Goal: Task Accomplishment & Management: Use online tool/utility

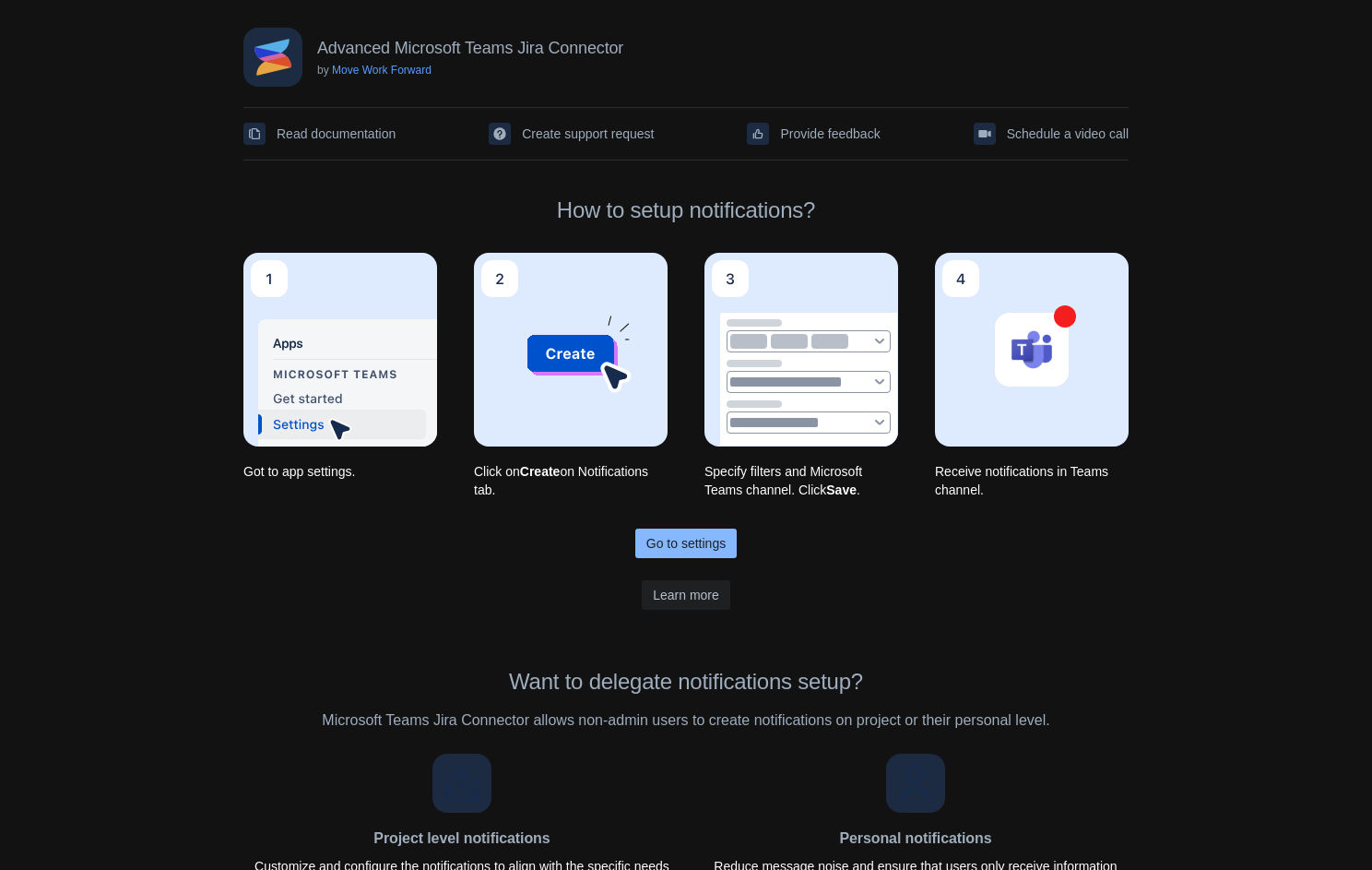
click at [673, 544] on span "Go to settings" at bounding box center [686, 543] width 79 height 30
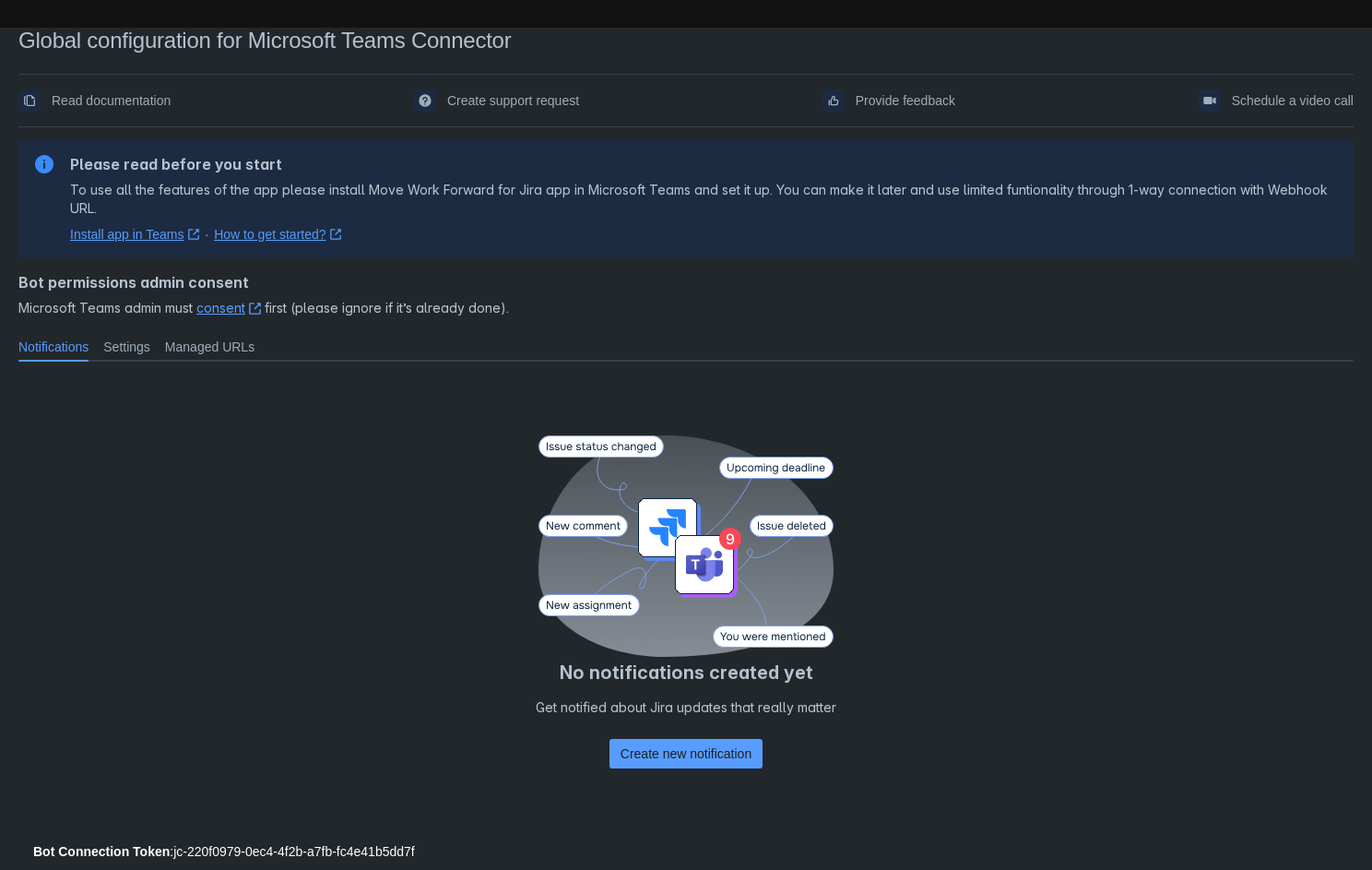
scroll to position [35, 0]
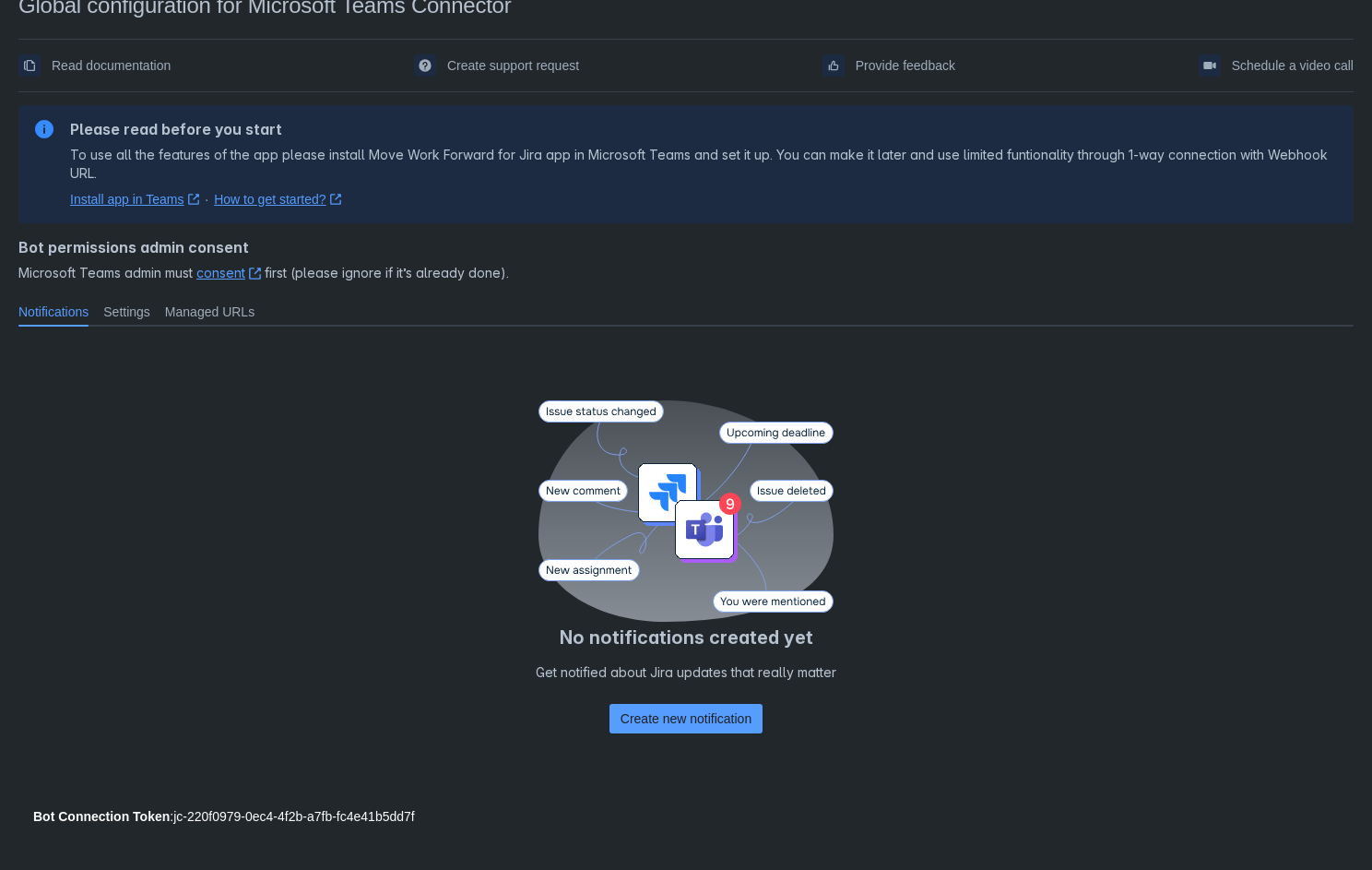
click at [283, 818] on div "Bot Connection Token : jc-220f0979-0ec4-4f2b-a7fb-fc4e41b5dd7f" at bounding box center [686, 817] width 1306 height 19
click at [452, 831] on div at bounding box center [295, 840] width 553 height 30
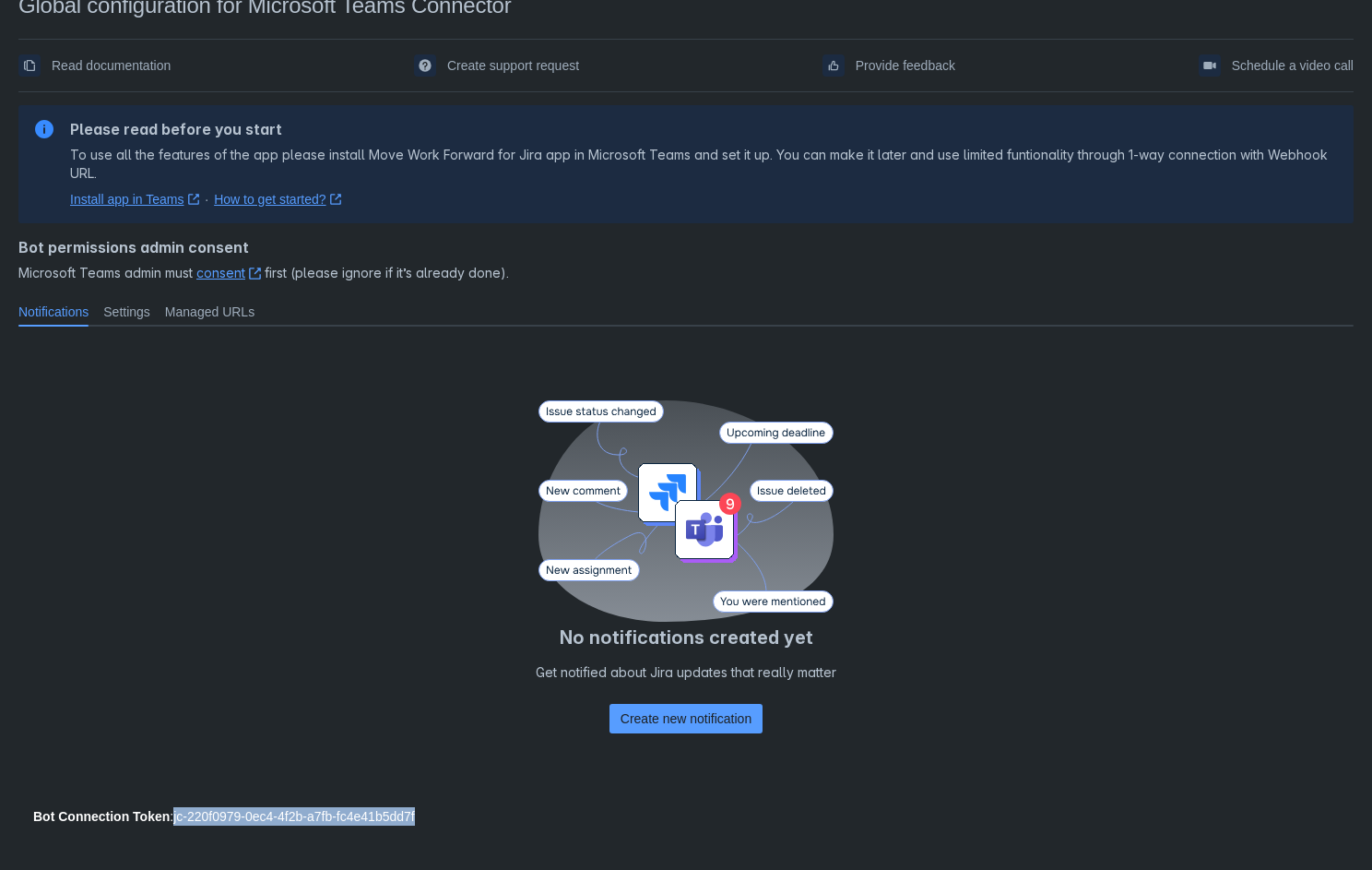
drag, startPoint x: 452, startPoint y: 817, endPoint x: 180, endPoint y: 818, distance: 272.0
click at [180, 818] on div "Bot Connection Token : jc-220f0979-0ec4-4f2b-a7fb-fc4e41b5dd7f" at bounding box center [686, 817] width 1306 height 19
copy div "jc-220f0979-0ec4-4f2b-a7fb-fc4e41b5dd7f"
click at [684, 729] on span "Create new notification" at bounding box center [686, 719] width 131 height 30
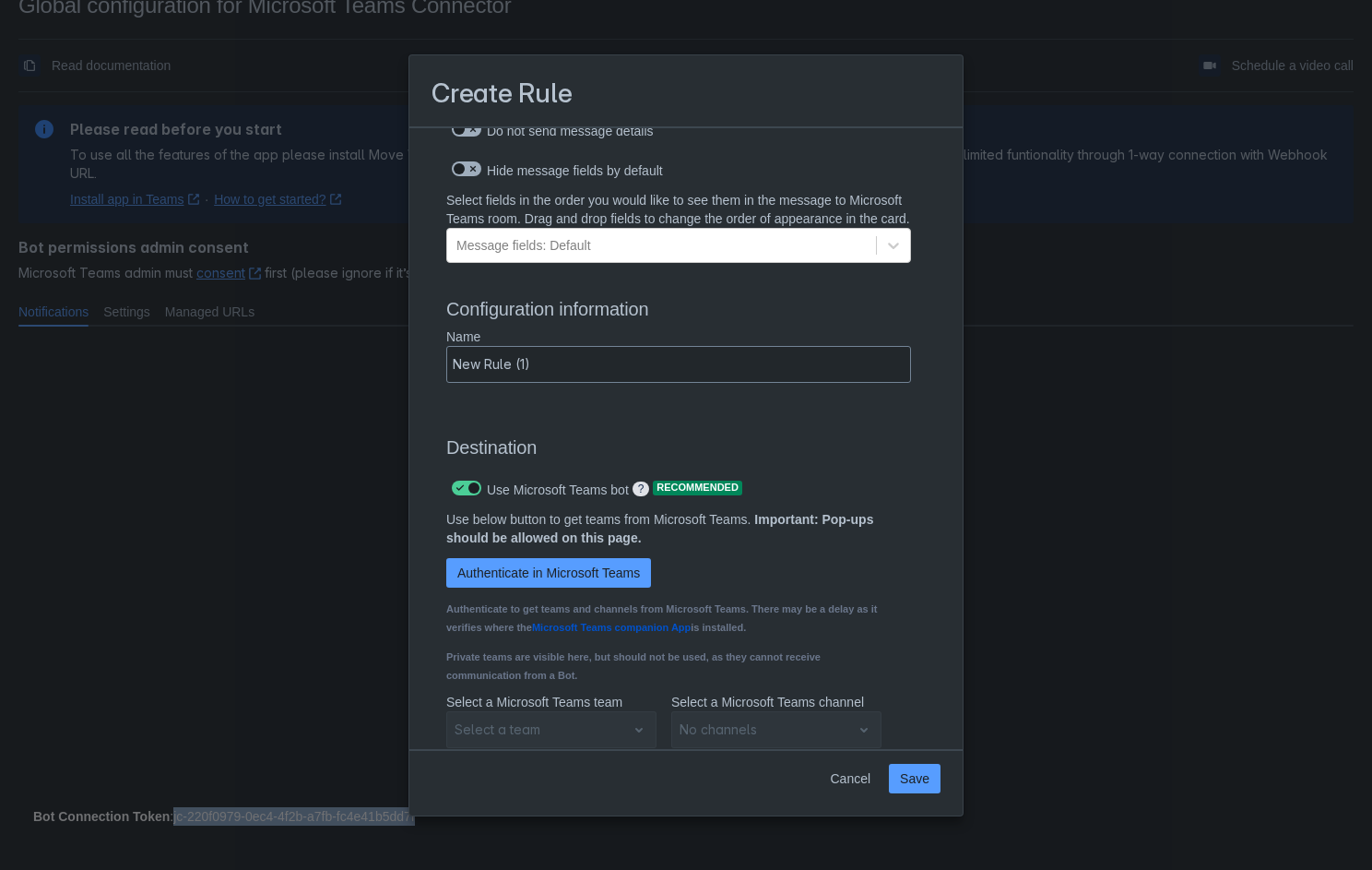
scroll to position [1159, 0]
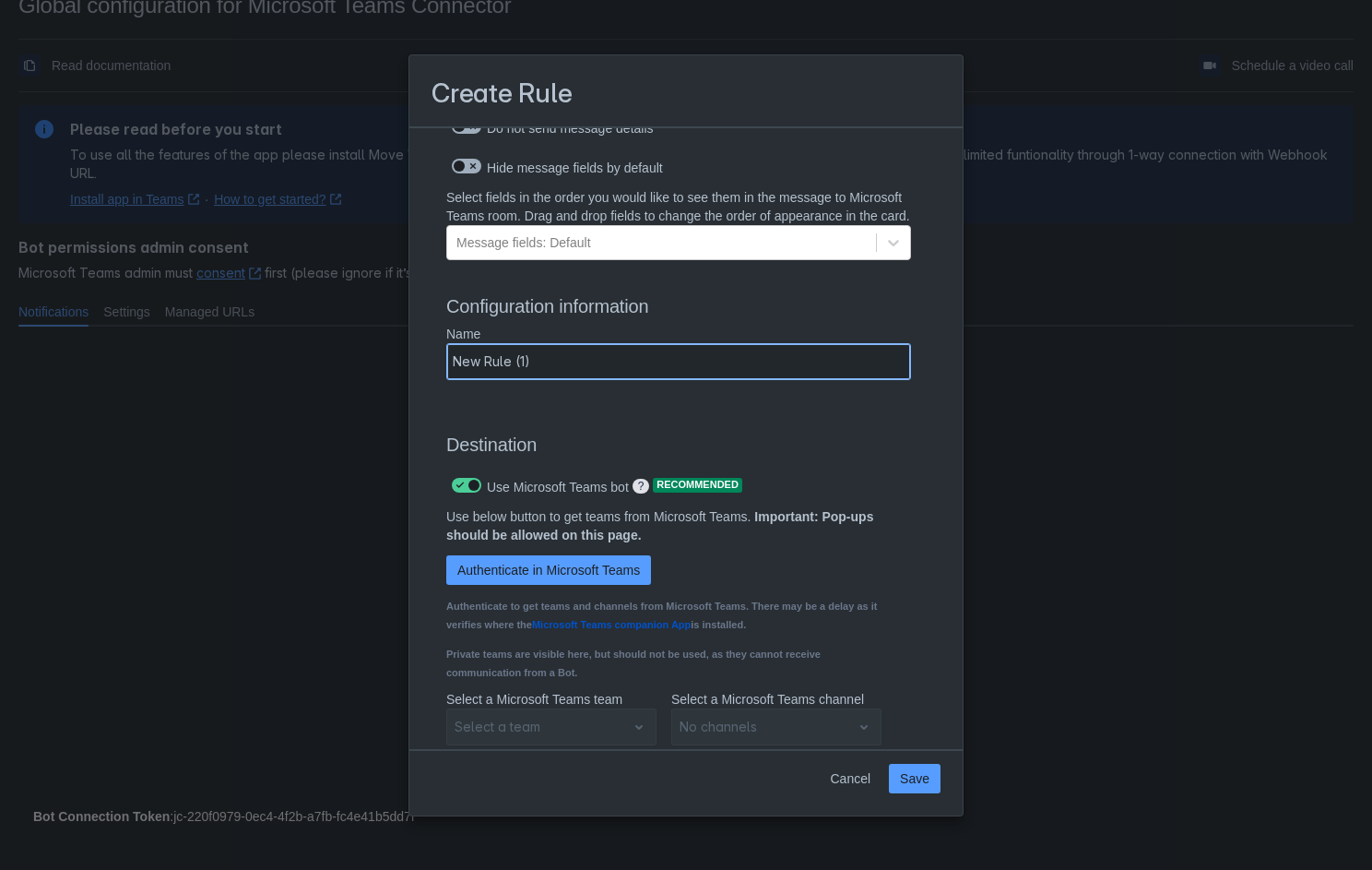
click at [626, 376] on input "New Rule (1)" at bounding box center [679, 362] width 463 height 33
click at [921, 781] on span "Save" at bounding box center [915, 779] width 30 height 30
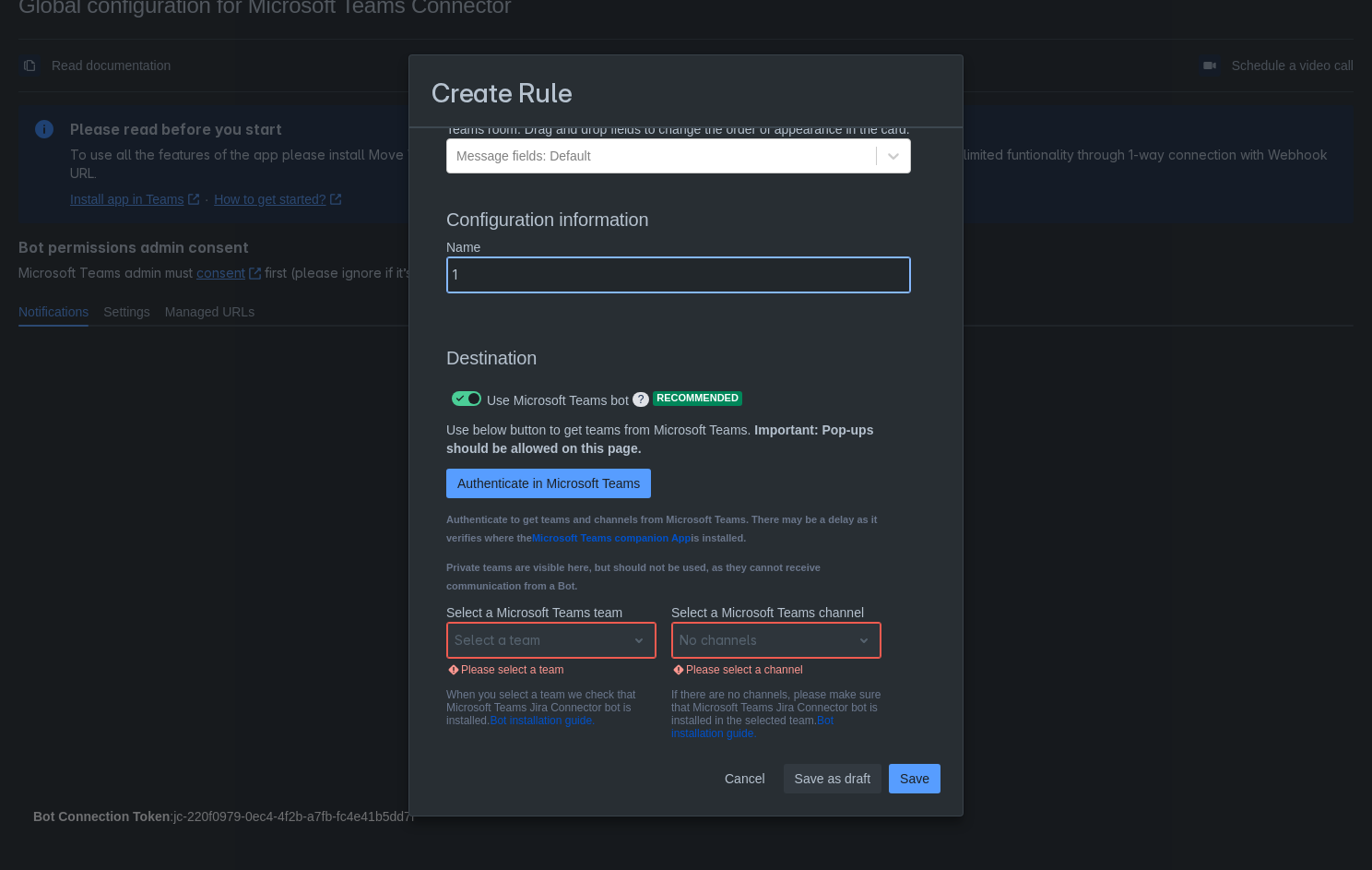
scroll to position [1317, 0]
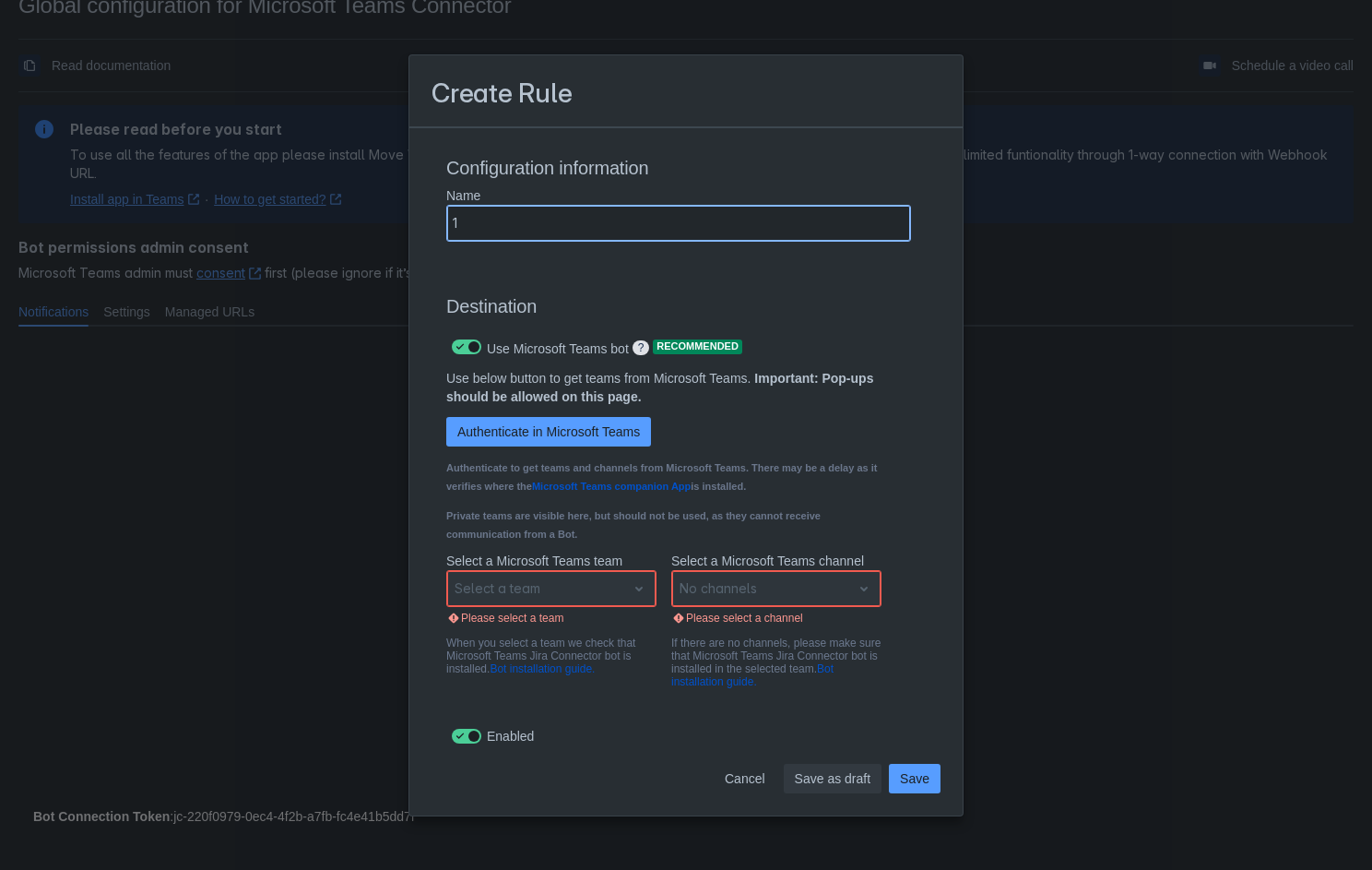
type input "1"
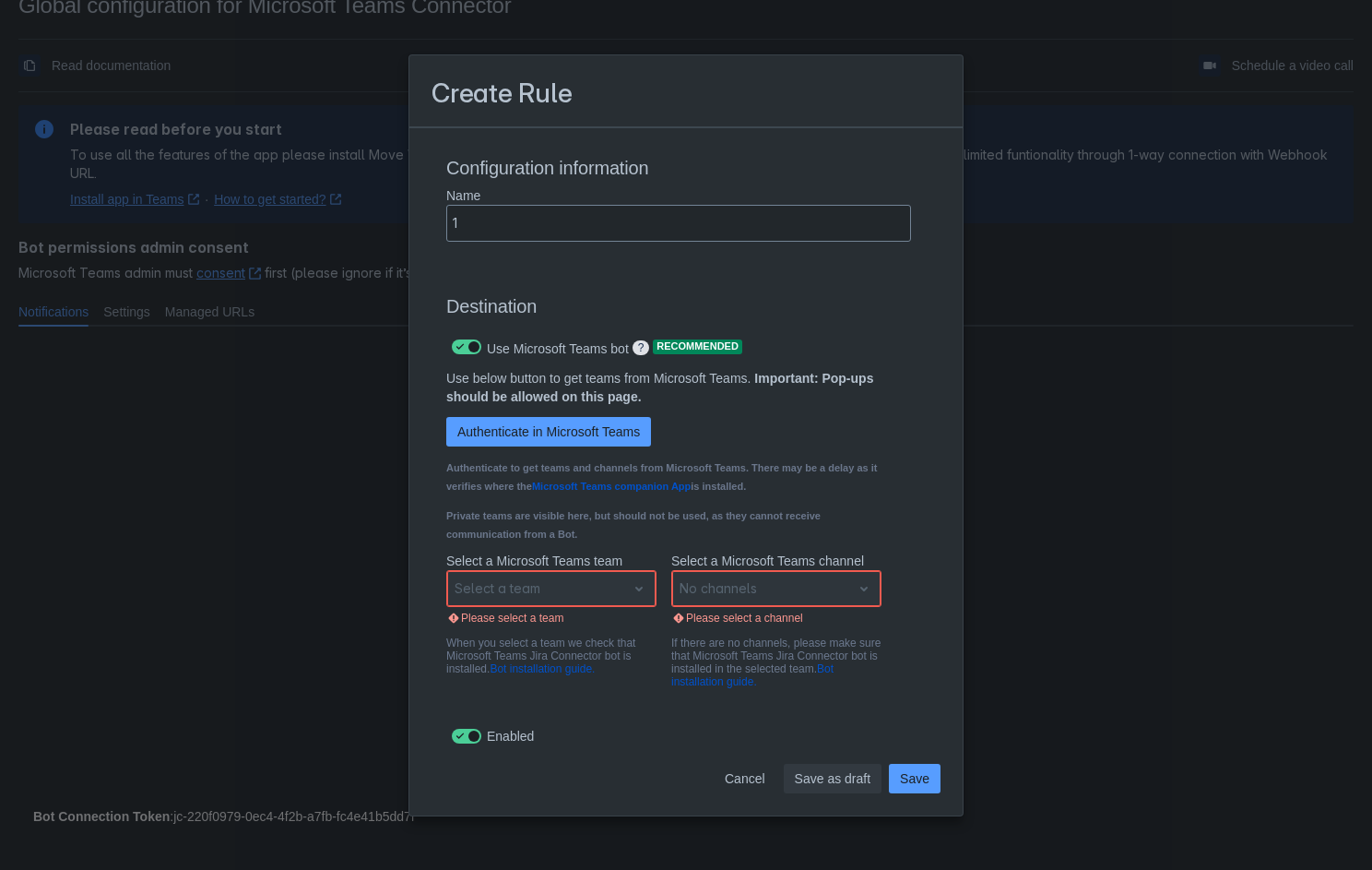
click at [637, 586] on div "Select a team" at bounding box center [552, 589] width 210 height 37
click at [627, 582] on div "Select a team" at bounding box center [552, 589] width 210 height 37
click at [577, 640] on p "When you select a team we check that Microsoft Teams Jira Connector bot is inst…" at bounding box center [552, 656] width 210 height 39
click at [604, 435] on span "Authenticate in Microsoft Teams" at bounding box center [549, 432] width 182 height 30
click at [632, 592] on div "Select a team" at bounding box center [552, 589] width 210 height 37
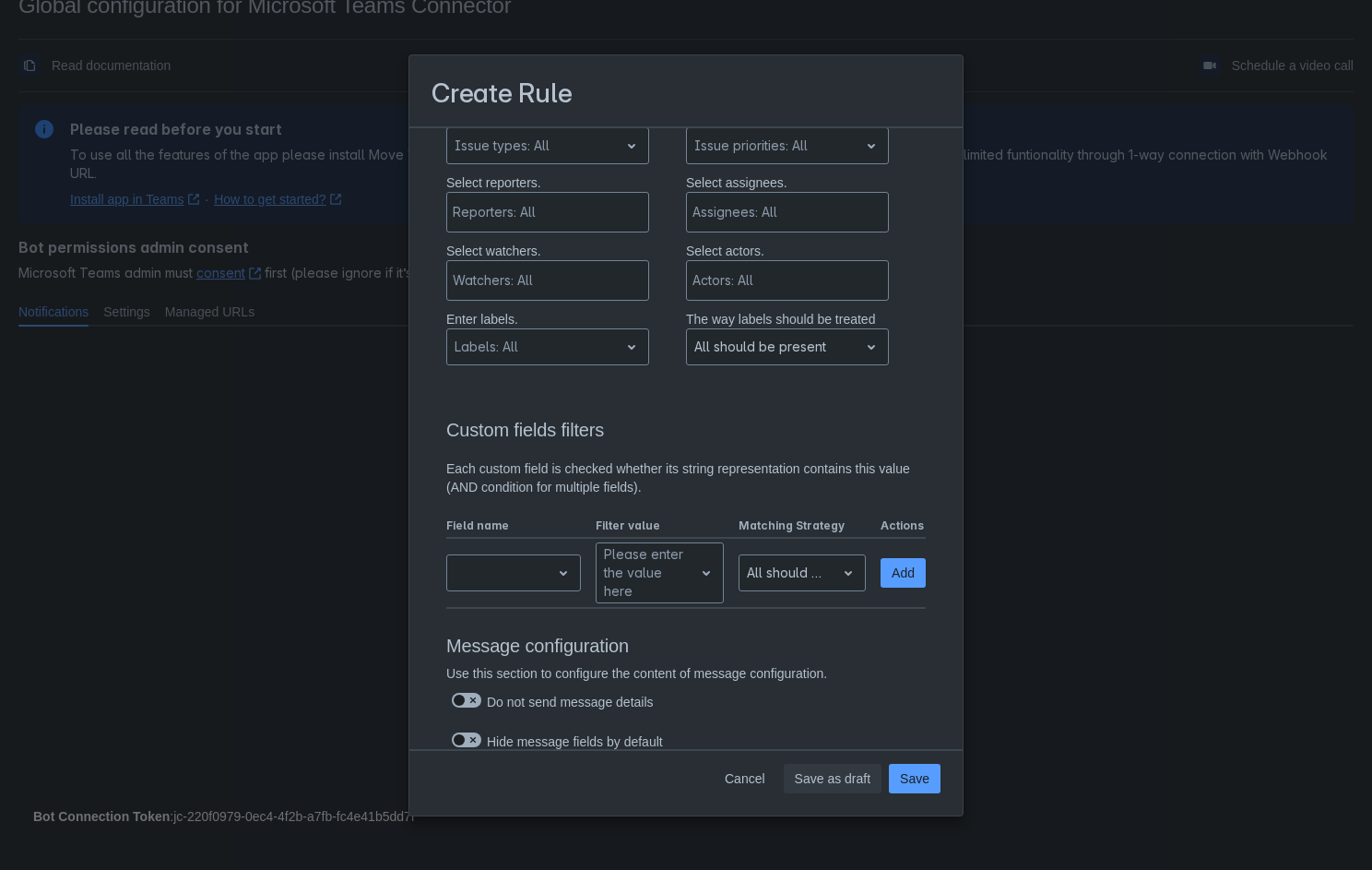
scroll to position [0, 0]
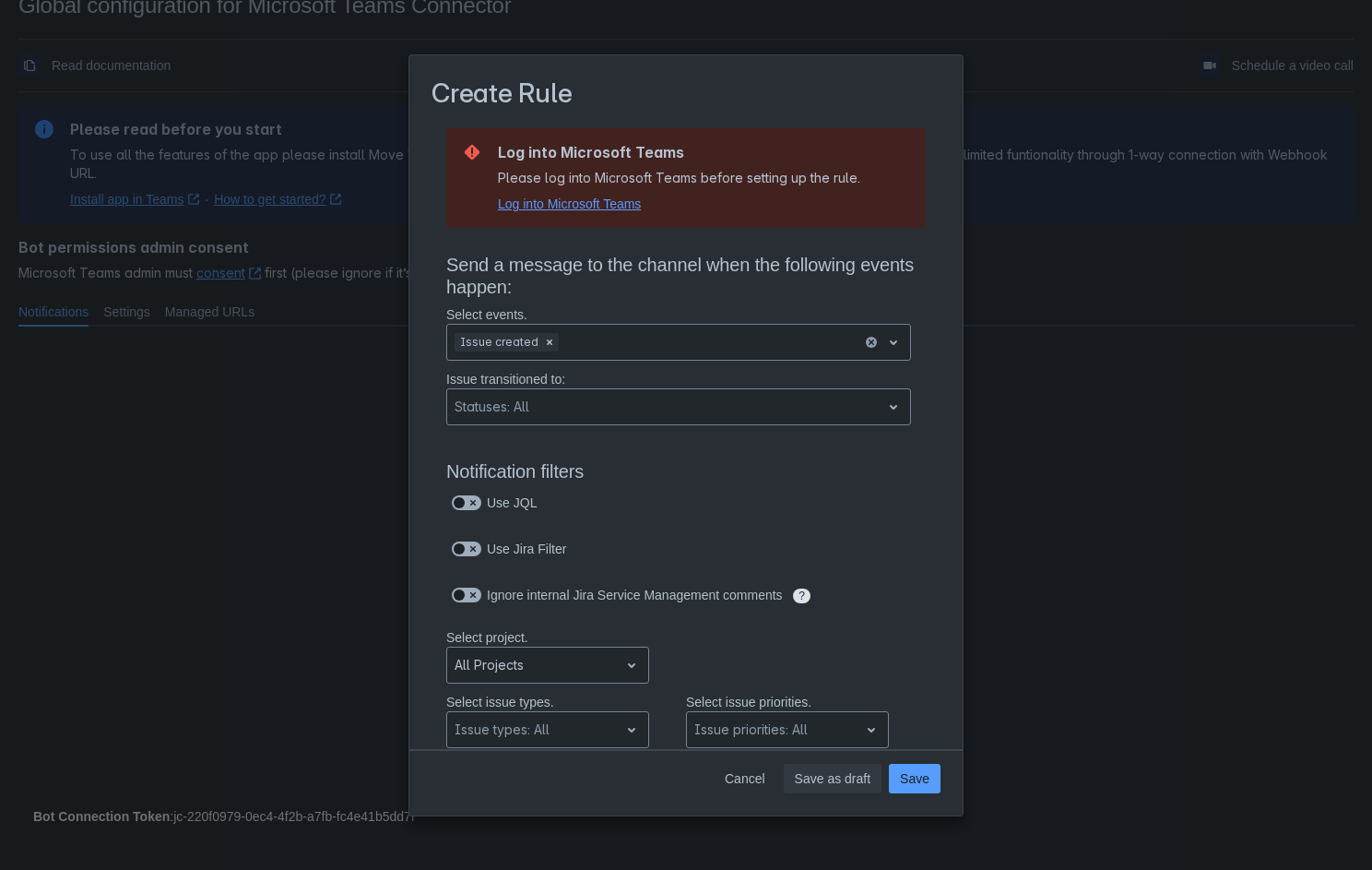
click at [607, 208] on span "Log into Microsoft Teams" at bounding box center [569, 204] width 143 height 19
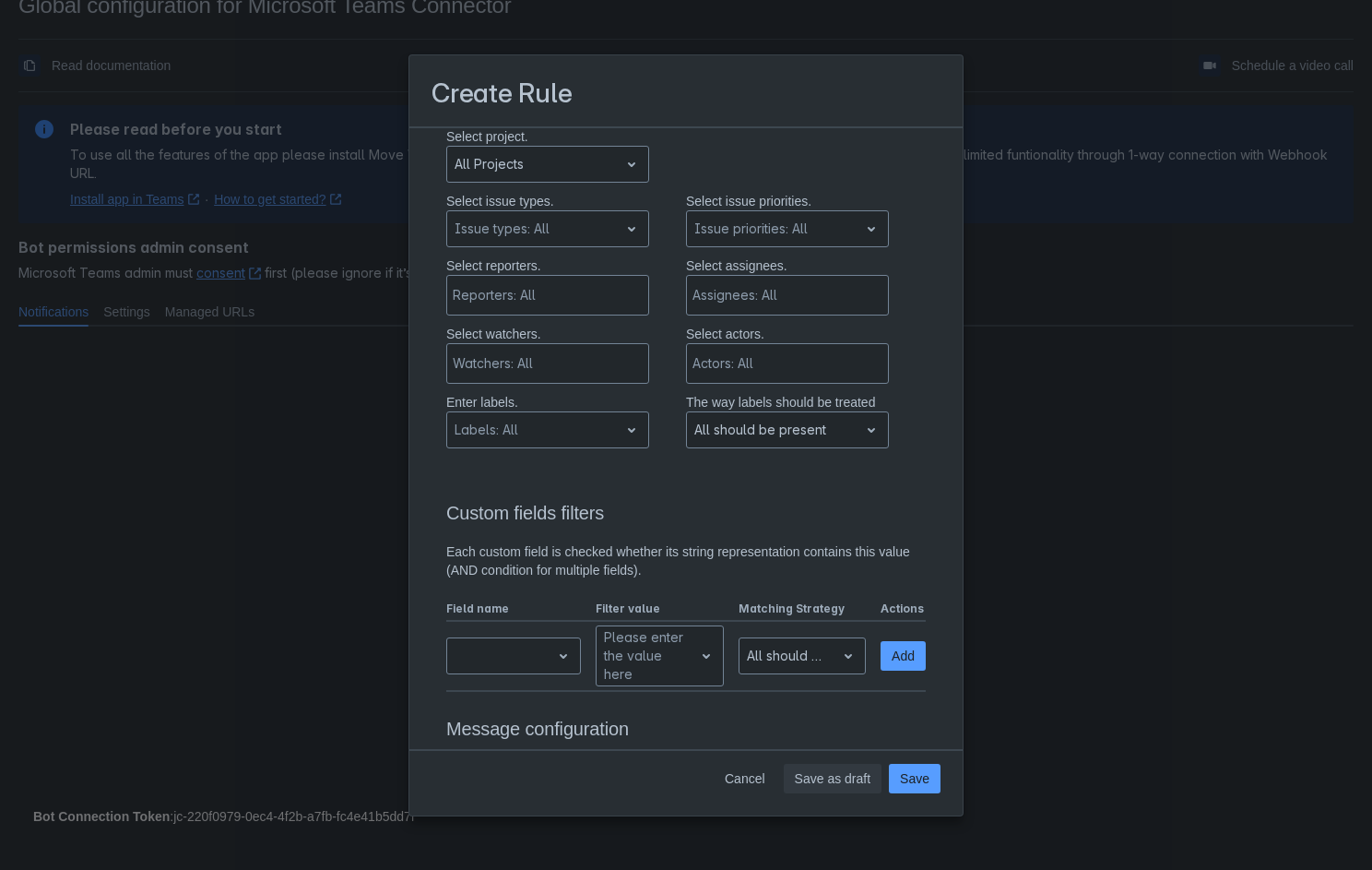
scroll to position [1317, 0]
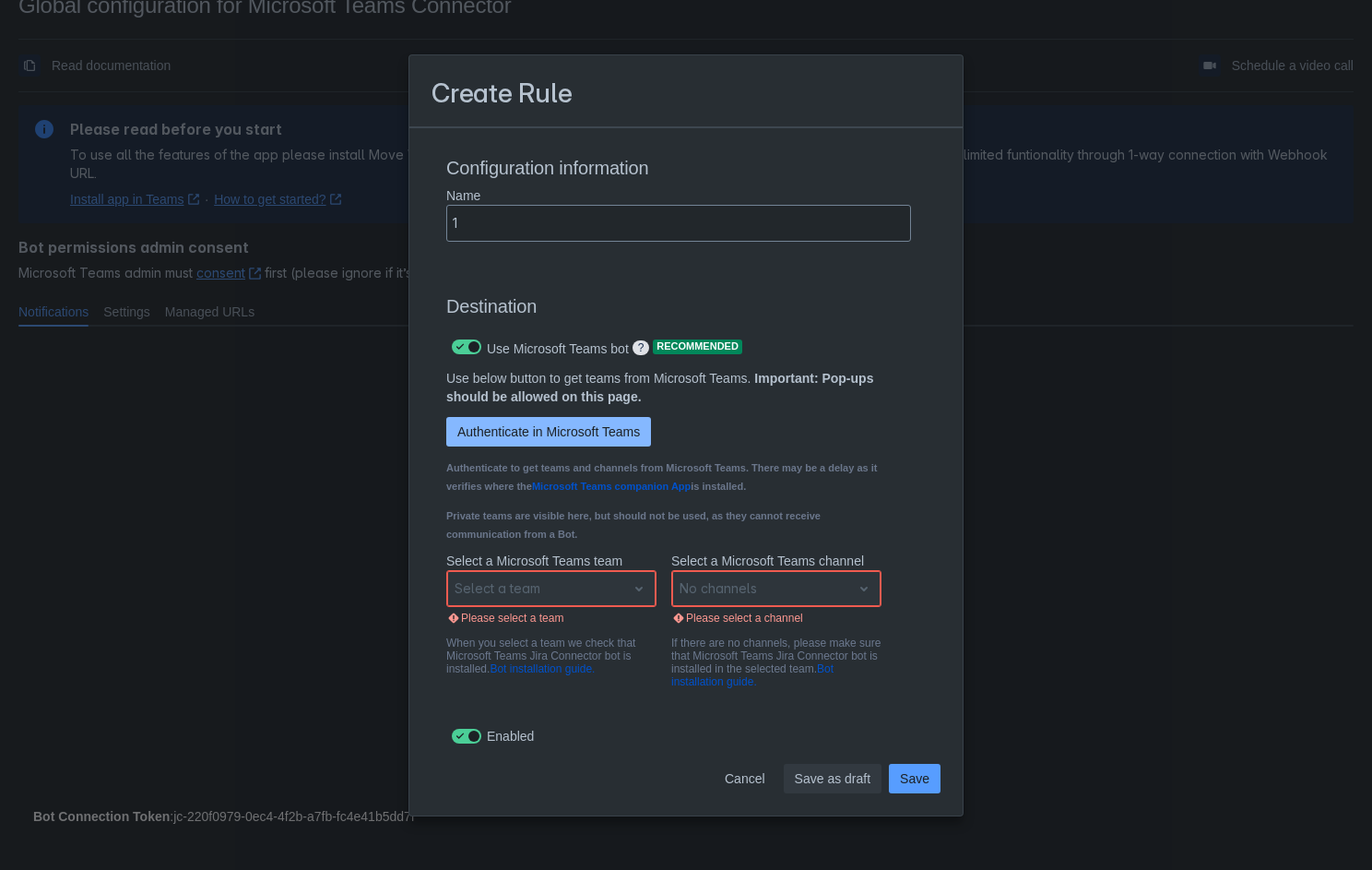
click at [562, 433] on span "Authenticate in Microsoft Teams" at bounding box center [549, 432] width 182 height 30
